Goal: Transaction & Acquisition: Purchase product/service

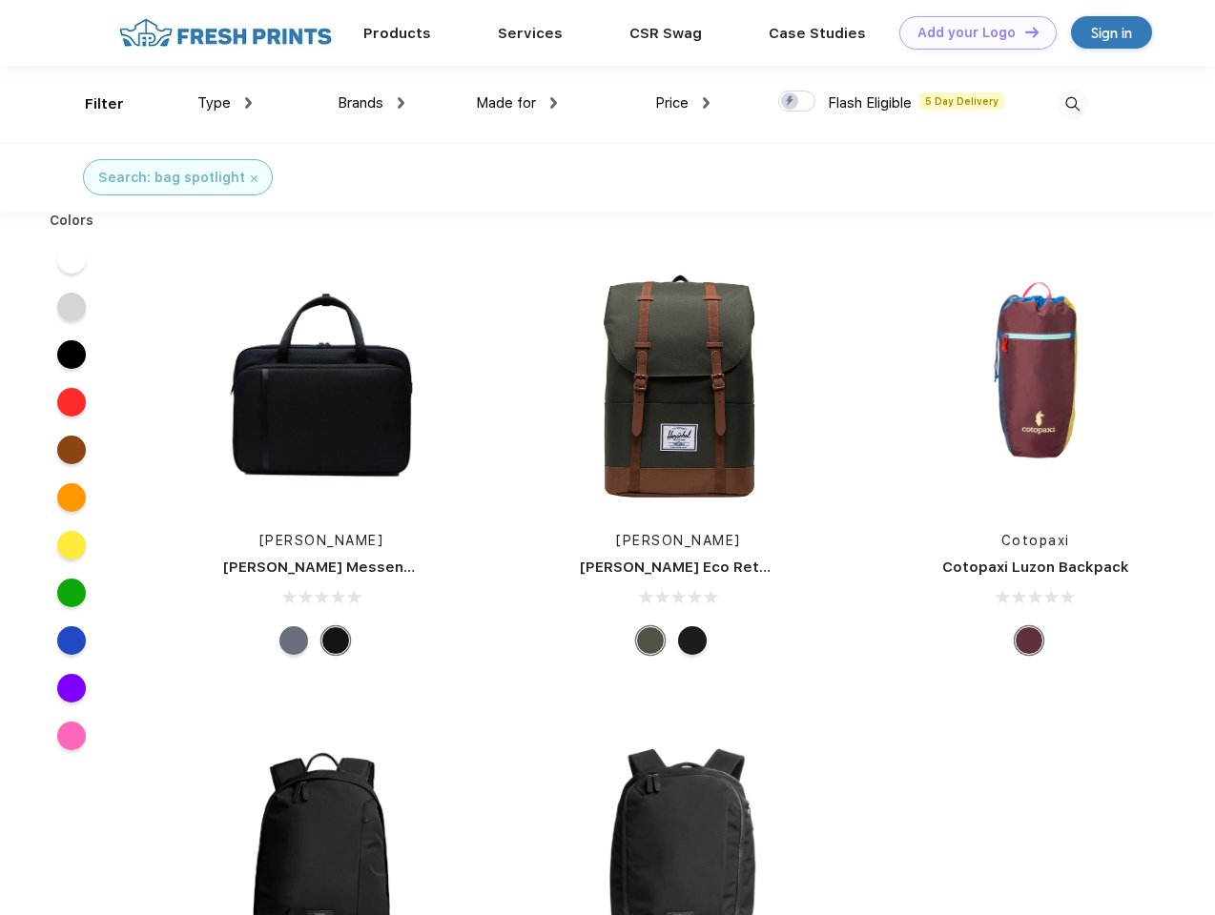
click at [971, 32] on link "Add your Logo Design Tool" at bounding box center [977, 32] width 157 height 33
click at [0, 0] on div "Design Tool" at bounding box center [0, 0] width 0 height 0
click at [1023, 31] on link "Add your Logo Design Tool" at bounding box center [977, 32] width 157 height 33
click at [92, 104] on div "Filter" at bounding box center [104, 104] width 39 height 22
click at [225, 103] on span "Type" at bounding box center [213, 102] width 33 height 17
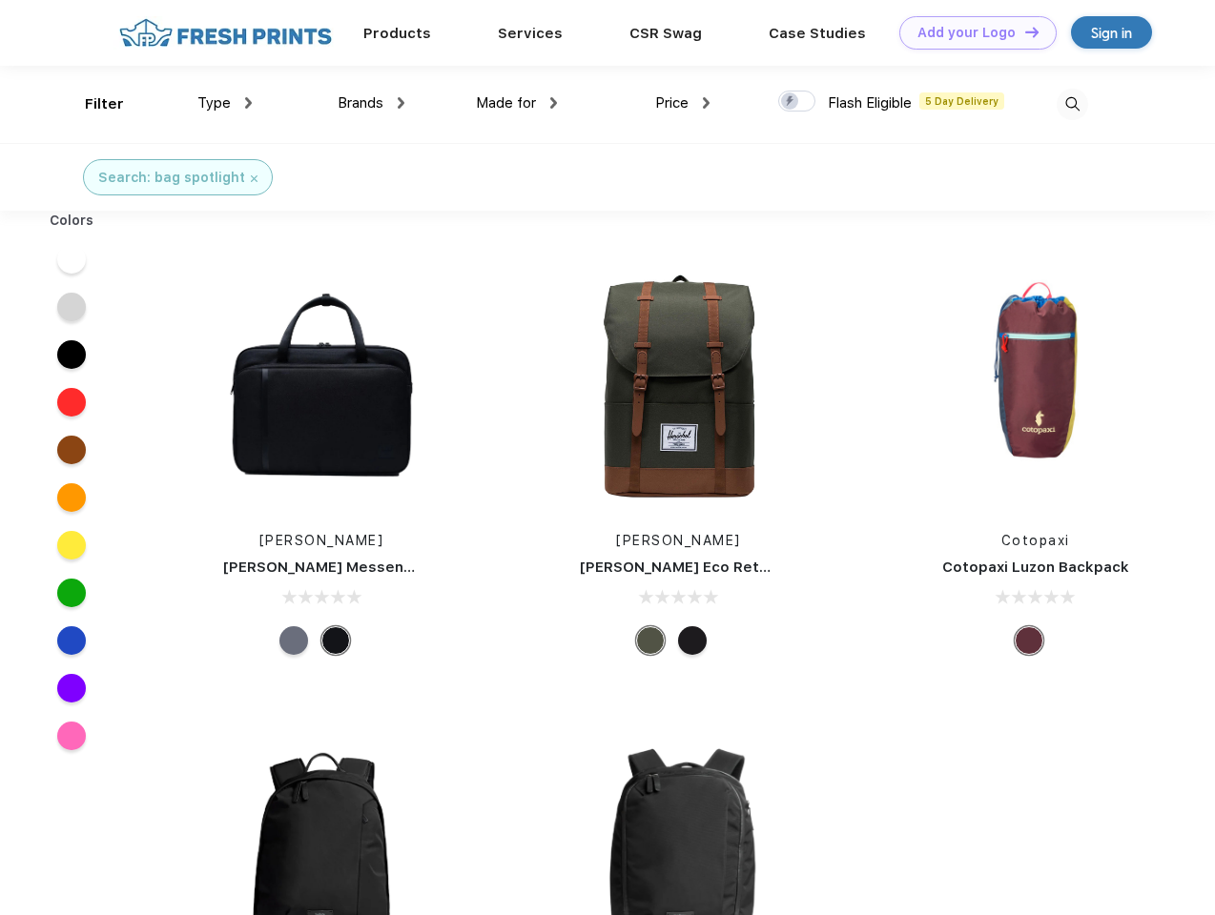
click at [371, 103] on span "Brands" at bounding box center [361, 102] width 46 height 17
click at [517, 103] on span "Made for" at bounding box center [506, 102] width 60 height 17
click at [683, 103] on span "Price" at bounding box center [671, 102] width 33 height 17
click at [797, 102] on div at bounding box center [796, 101] width 37 height 21
click at [791, 102] on input "checkbox" at bounding box center [784, 96] width 12 height 12
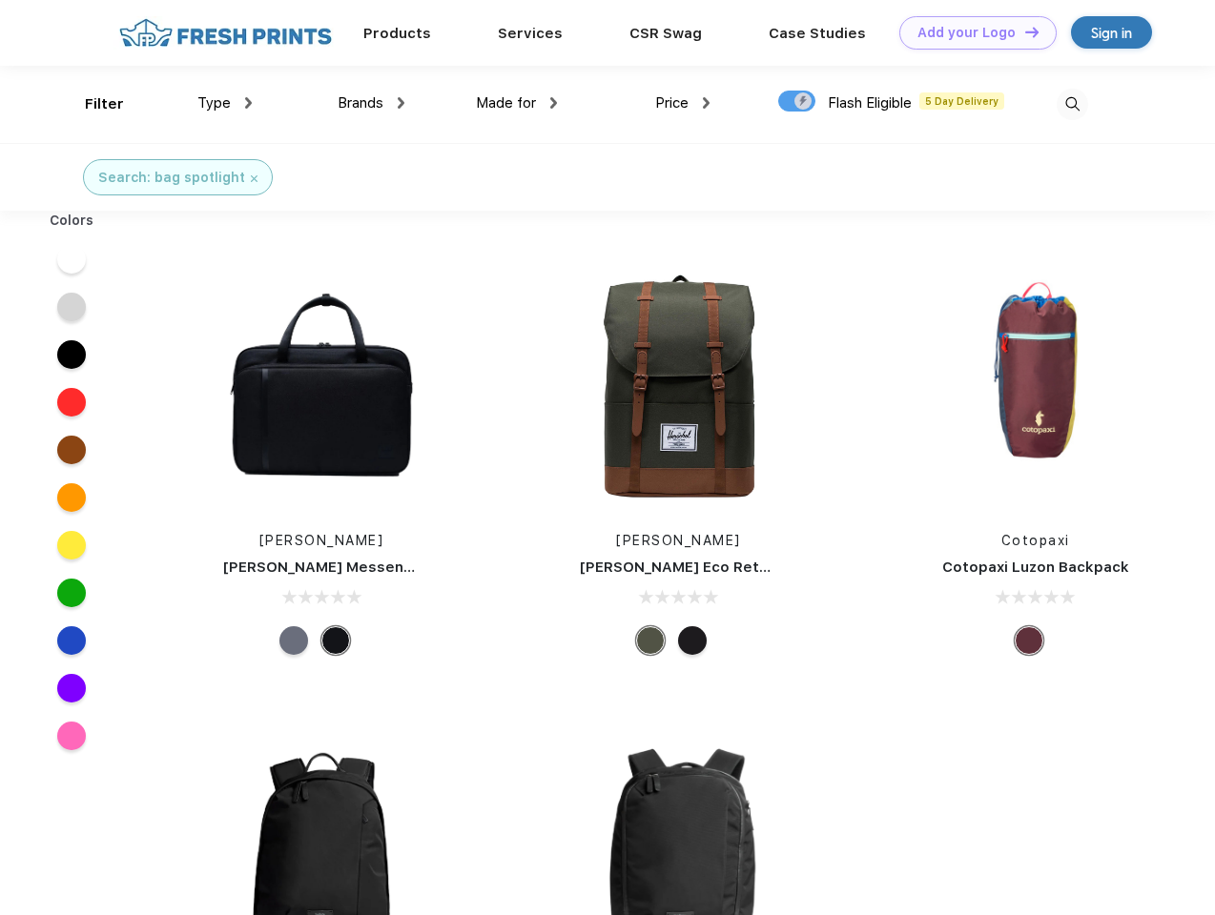
click at [1072, 104] on img at bounding box center [1072, 104] width 31 height 31
